Goal: Task Accomplishment & Management: Manage account settings

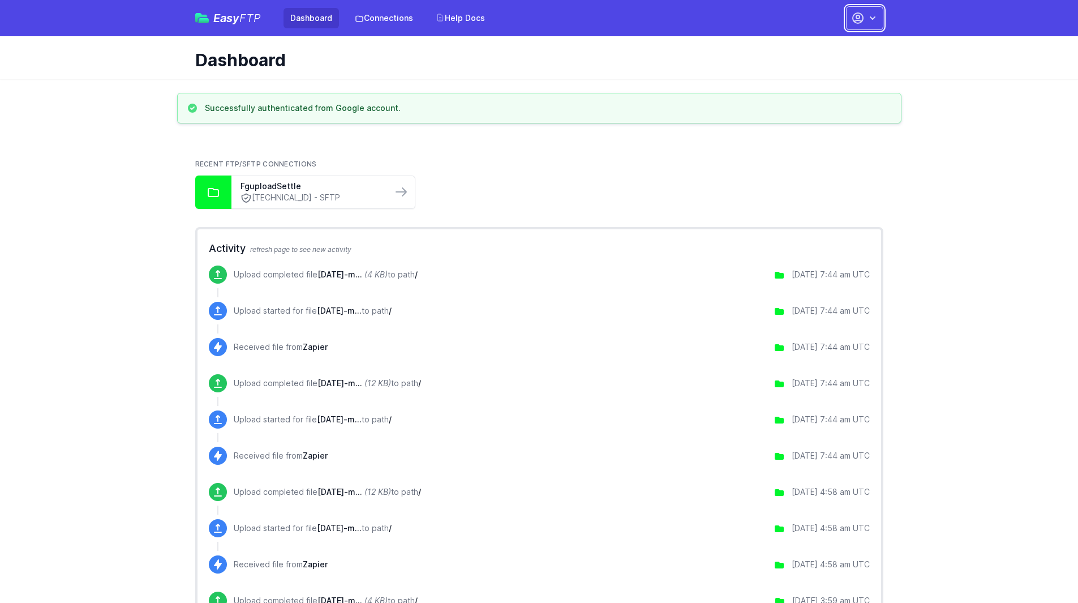
click at [854, 20] on icon "button" at bounding box center [858, 18] width 14 height 14
click at [822, 46] on link "Account Settings" at bounding box center [829, 47] width 109 height 20
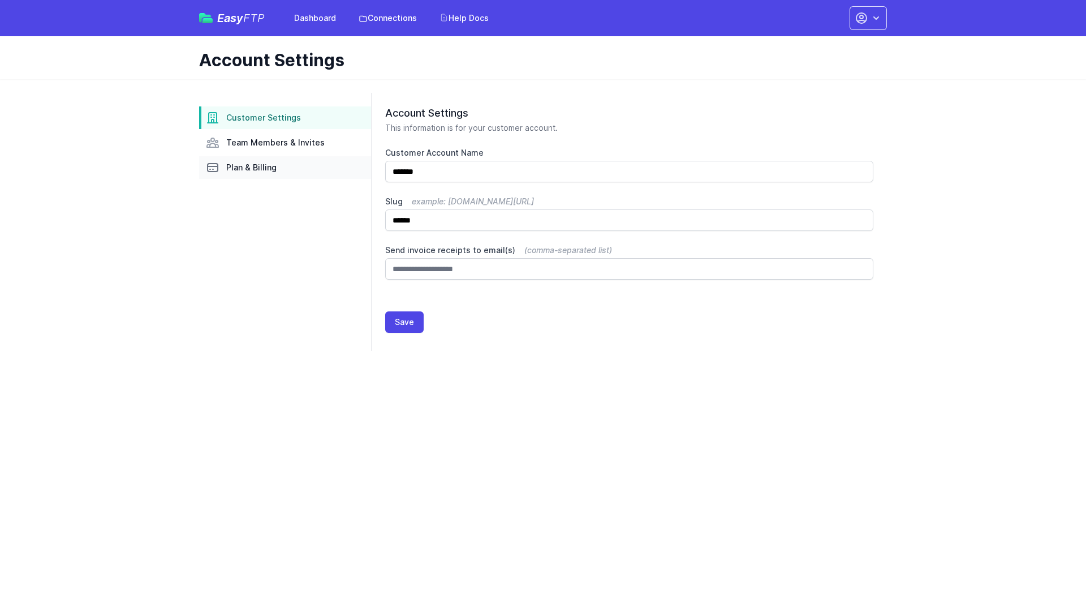
click at [251, 168] on span "Plan & Billing" at bounding box center [251, 167] width 50 height 11
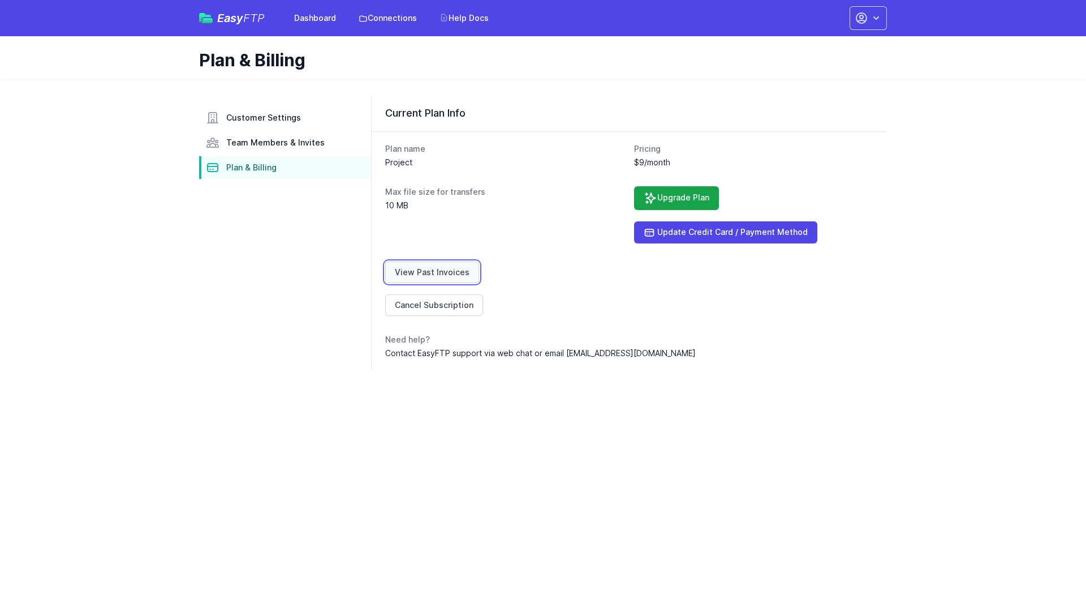
click at [440, 276] on link "View Past Invoices" at bounding box center [432, 272] width 94 height 22
